Goal: Task Accomplishment & Management: Use online tool/utility

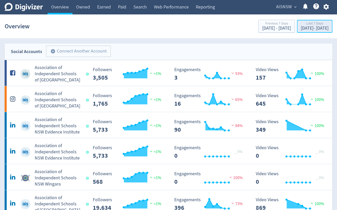
click at [302, 26] on div "Last 7 Days" at bounding box center [315, 24] width 28 height 4
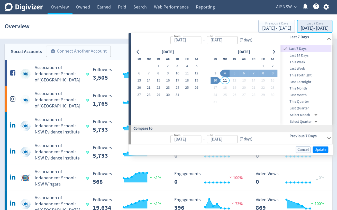
type input "[DATE]"
click at [159, 66] on button "1" at bounding box center [159, 66] width 10 height 7
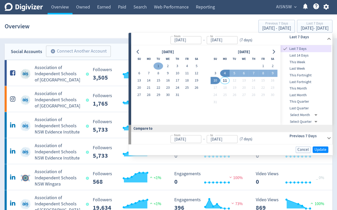
type input "[DATE]"
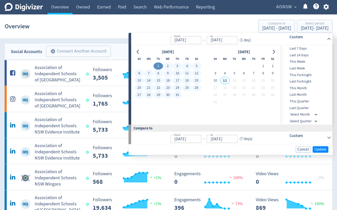
click at [178, 95] on button "31" at bounding box center [178, 94] width 10 height 7
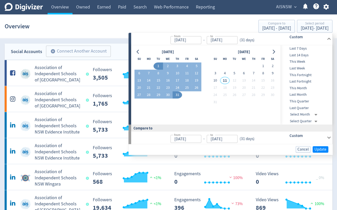
type input "[DATE]"
click at [319, 148] on span "Update" at bounding box center [321, 149] width 12 height 4
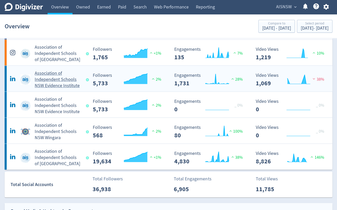
scroll to position [48, 0]
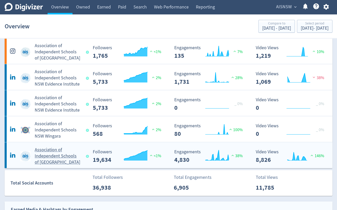
click at [44, 154] on h5 "Association of Independent Schools of [GEOGRAPHIC_DATA]" at bounding box center [58, 156] width 47 height 19
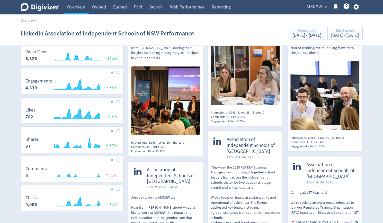
scroll to position [111, 0]
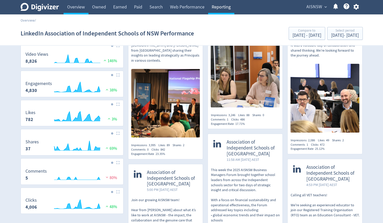
click at [228, 7] on link "Reporting" at bounding box center [221, 7] width 26 height 14
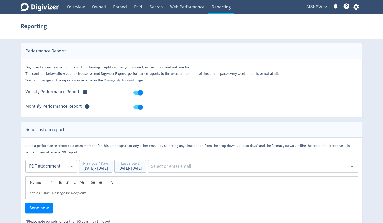
scroll to position [10, 0]
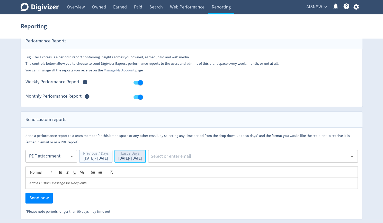
click at [142, 157] on div "[DATE] - [DATE]" at bounding box center [130, 159] width 24 height 4
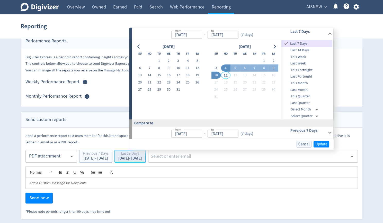
type input "[DATE]"
click at [157, 61] on button "1" at bounding box center [159, 60] width 10 height 7
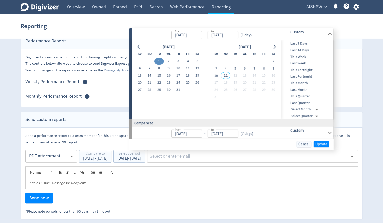
type input "[DATE]"
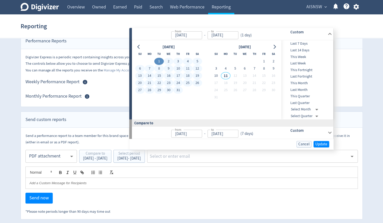
click at [178, 92] on button "31" at bounding box center [178, 89] width 10 height 7
type input "[DATE]"
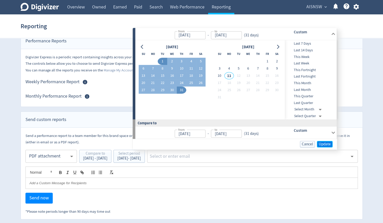
click at [323, 145] on span "Update" at bounding box center [325, 144] width 12 height 4
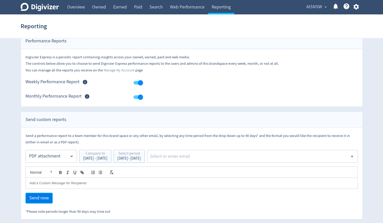
click at [42, 199] on span "Send now" at bounding box center [39, 198] width 20 height 5
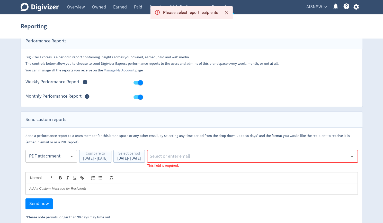
click at [243, 157] on input "text" at bounding box center [248, 157] width 199 height 8
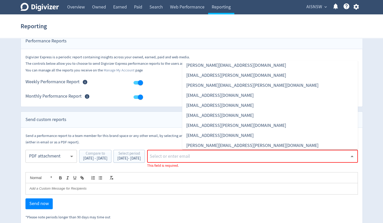
scroll to position [83, 0]
click at [221, 116] on li "[EMAIL_ADDRESS][DOMAIN_NAME]" at bounding box center [270, 115] width 176 height 10
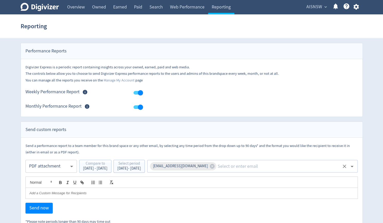
scroll to position [10, 0]
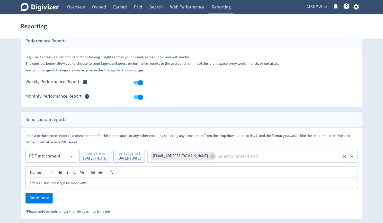
click at [35, 198] on span "Send now" at bounding box center [39, 198] width 20 height 5
click at [78, 7] on link "Overview" at bounding box center [76, 7] width 25 height 14
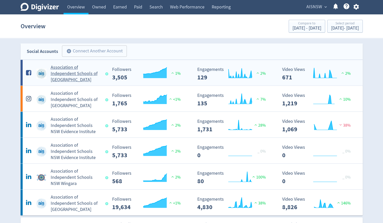
scroll to position [54, 0]
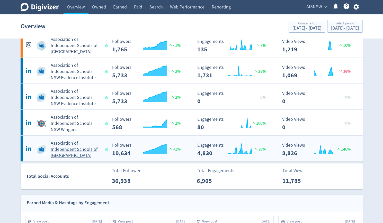
click at [67, 144] on h5 "Association of Independent Schools of [GEOGRAPHIC_DATA]" at bounding box center [76, 149] width 50 height 19
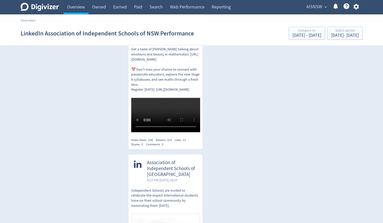
scroll to position [1772, 0]
